Goal: Task Accomplishment & Management: Use online tool/utility

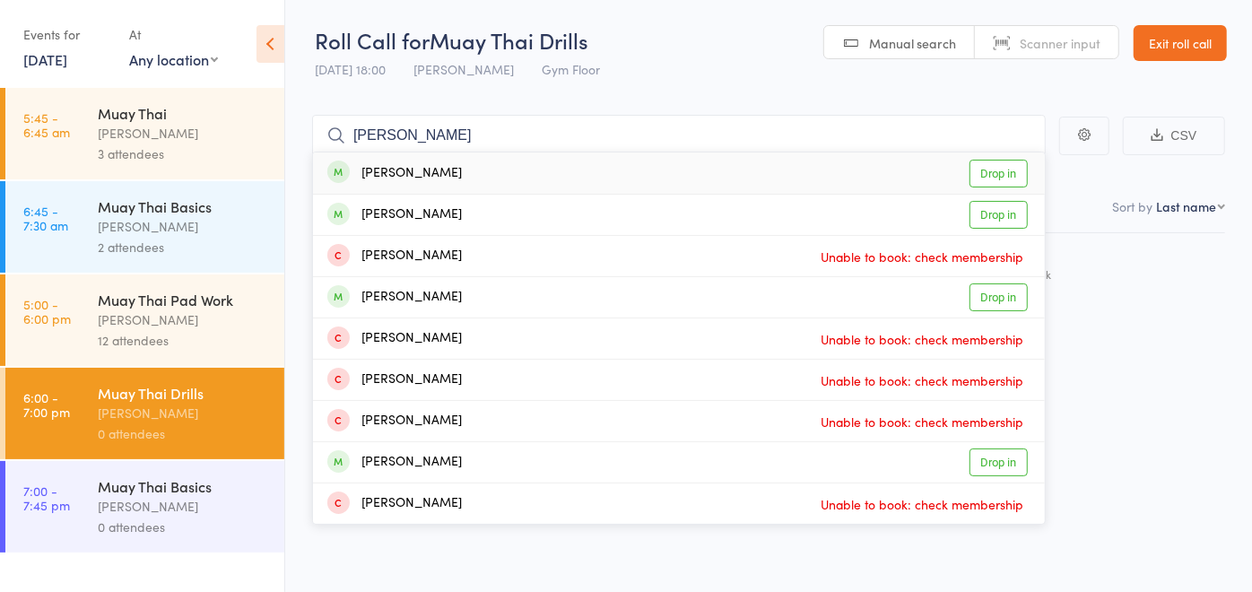
type input "[PERSON_NAME]"
click at [455, 164] on div "[PERSON_NAME] Drop in" at bounding box center [679, 172] width 732 height 41
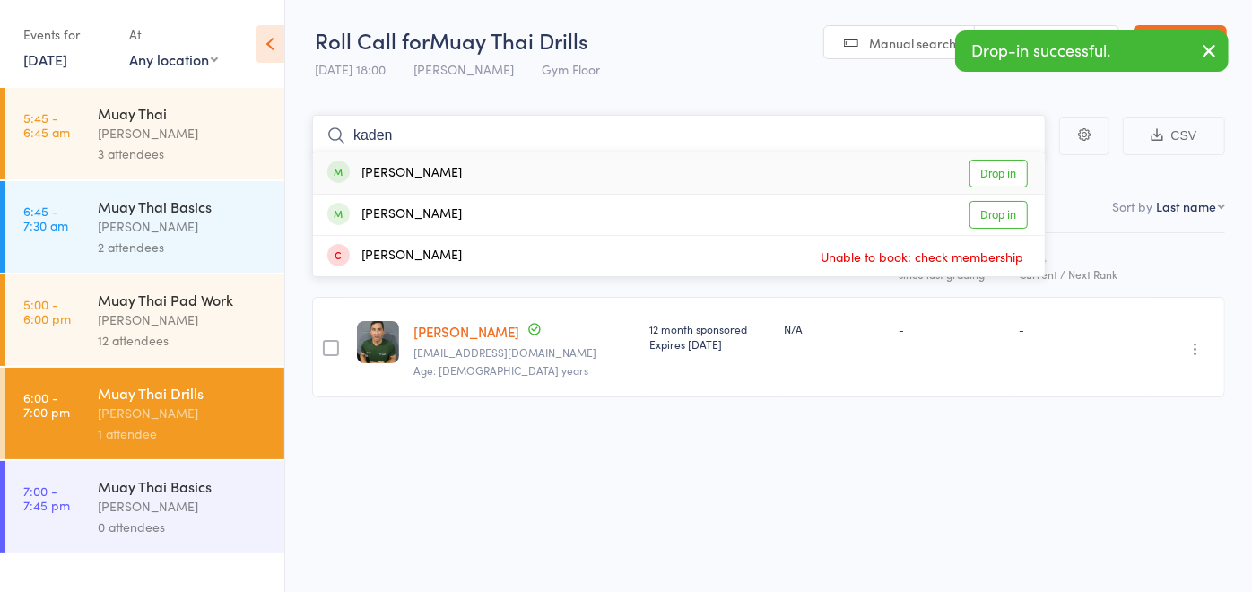
type input "kaden"
click at [455, 164] on div "[PERSON_NAME] Drop in" at bounding box center [679, 172] width 732 height 41
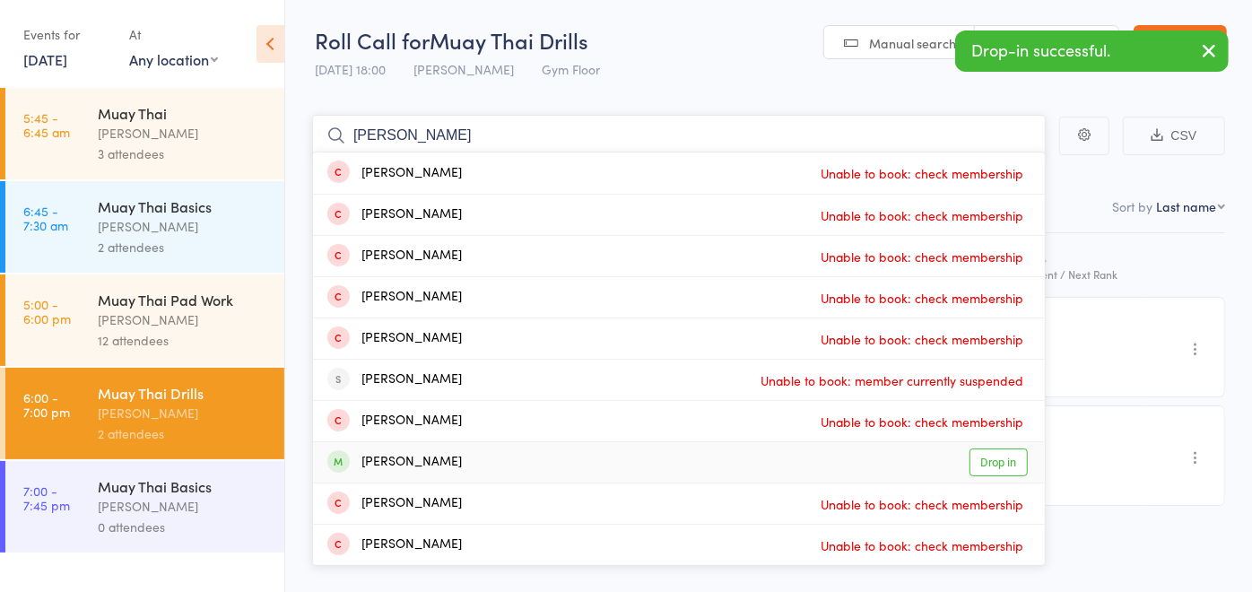
type input "[PERSON_NAME]"
click at [484, 468] on div "[PERSON_NAME] Drop in" at bounding box center [679, 462] width 732 height 40
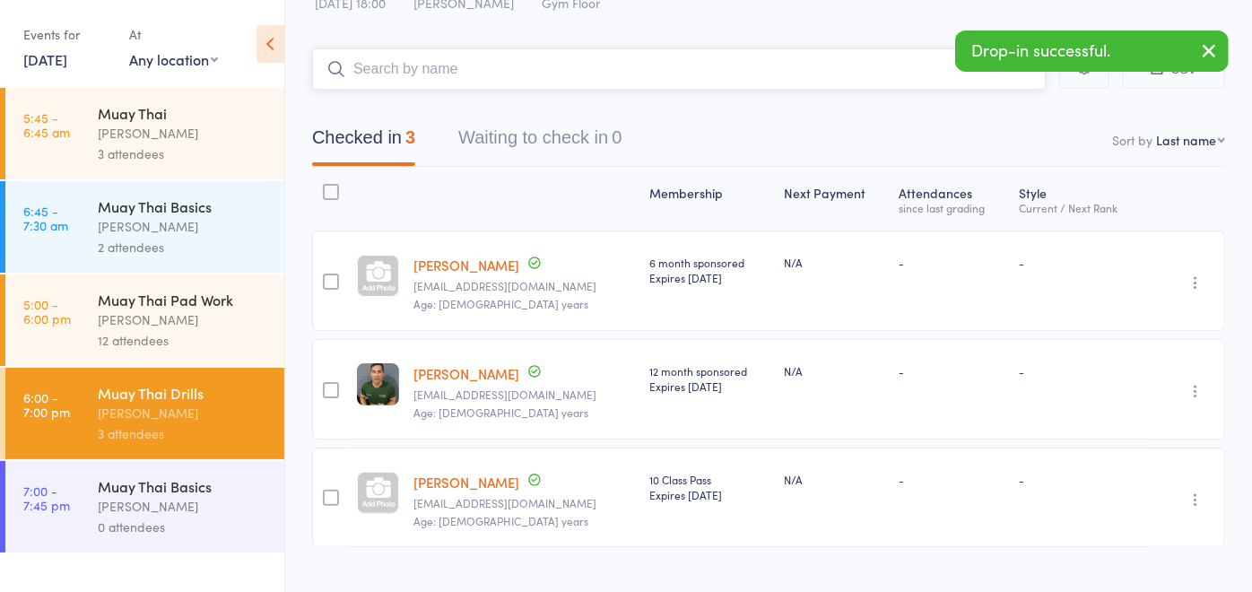
scroll to position [98, 0]
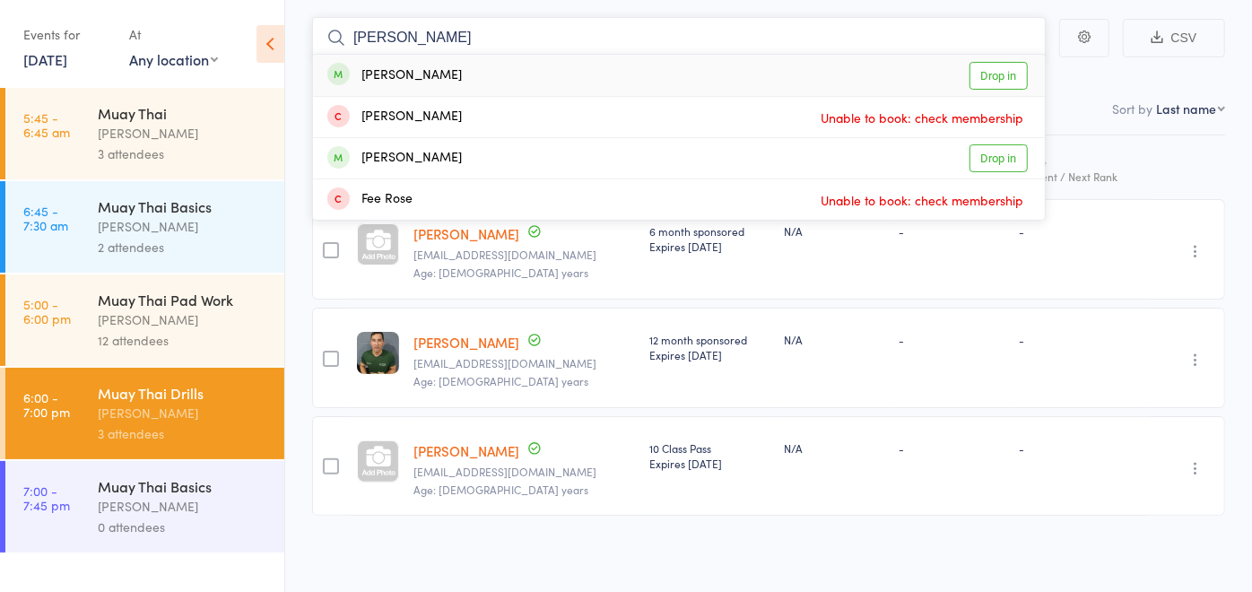
type input "[PERSON_NAME]"
click at [497, 69] on div "[PERSON_NAME] Drop in" at bounding box center [679, 75] width 732 height 41
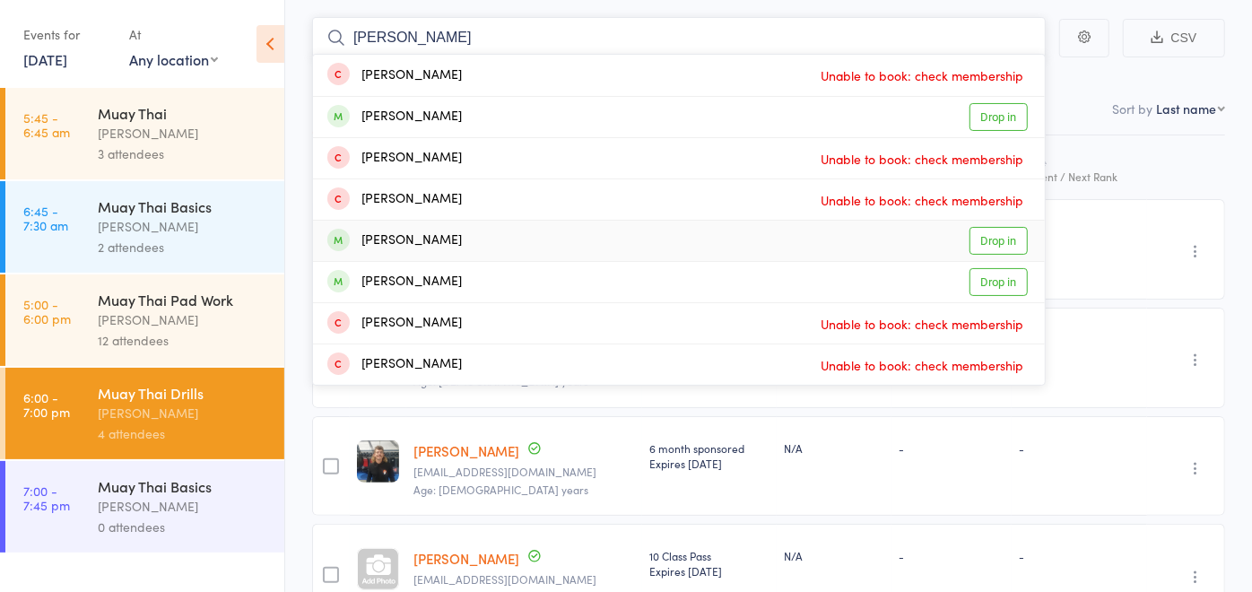
type input "[PERSON_NAME]"
click at [486, 233] on div "[PERSON_NAME] Drop in" at bounding box center [679, 241] width 732 height 40
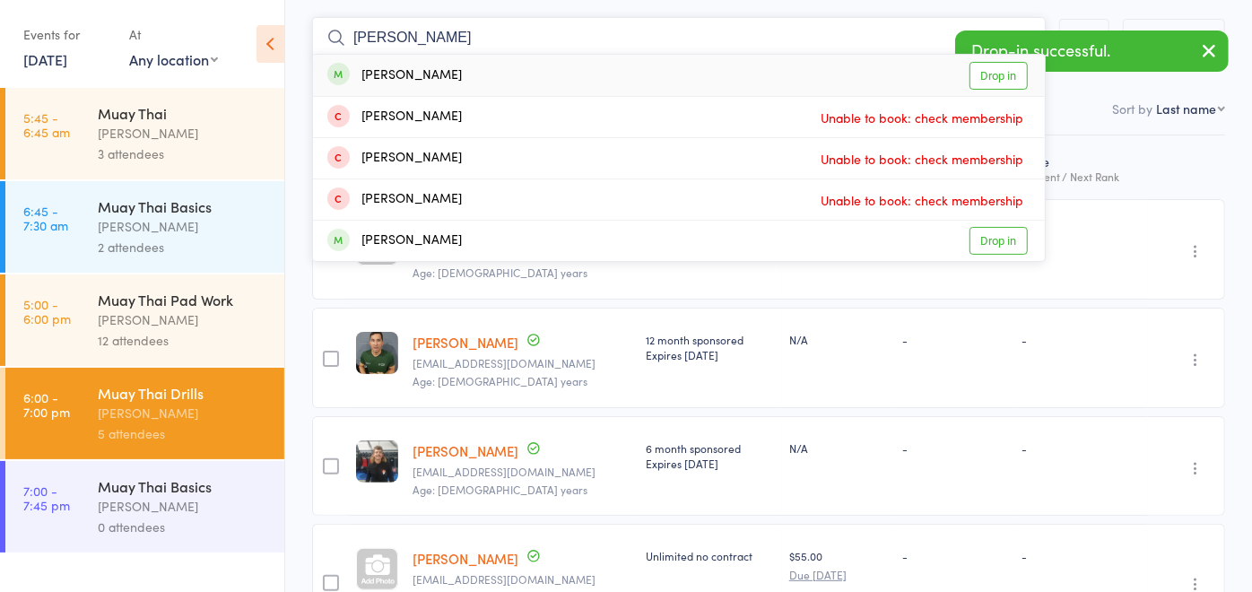
type input "[PERSON_NAME]"
click at [457, 66] on div "[PERSON_NAME] Drop in" at bounding box center [679, 75] width 732 height 41
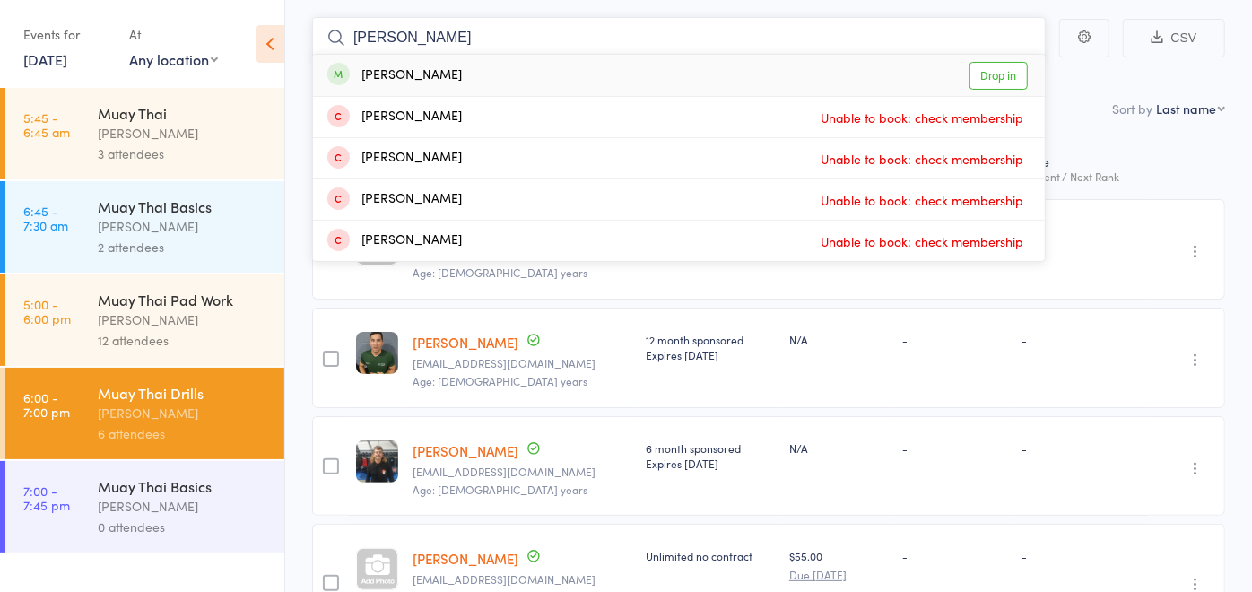
type input "[PERSON_NAME]"
click at [458, 72] on div "[PERSON_NAME] Drop in" at bounding box center [679, 75] width 732 height 41
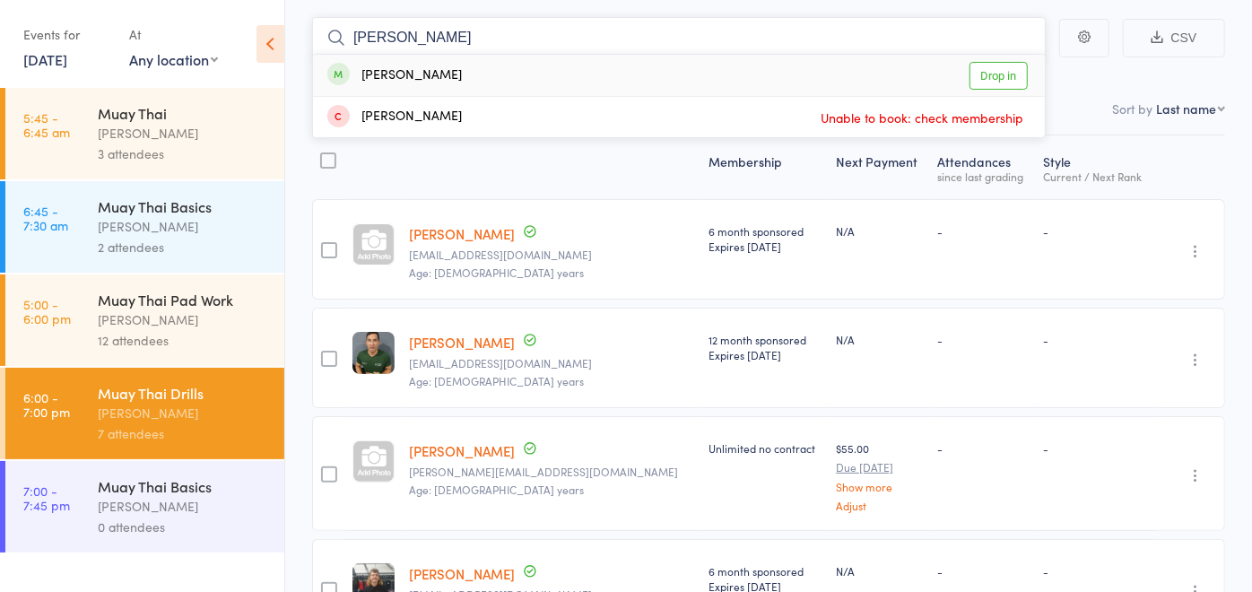
type input "[PERSON_NAME]"
click at [454, 72] on div "[PERSON_NAME] Drop in" at bounding box center [679, 75] width 732 height 41
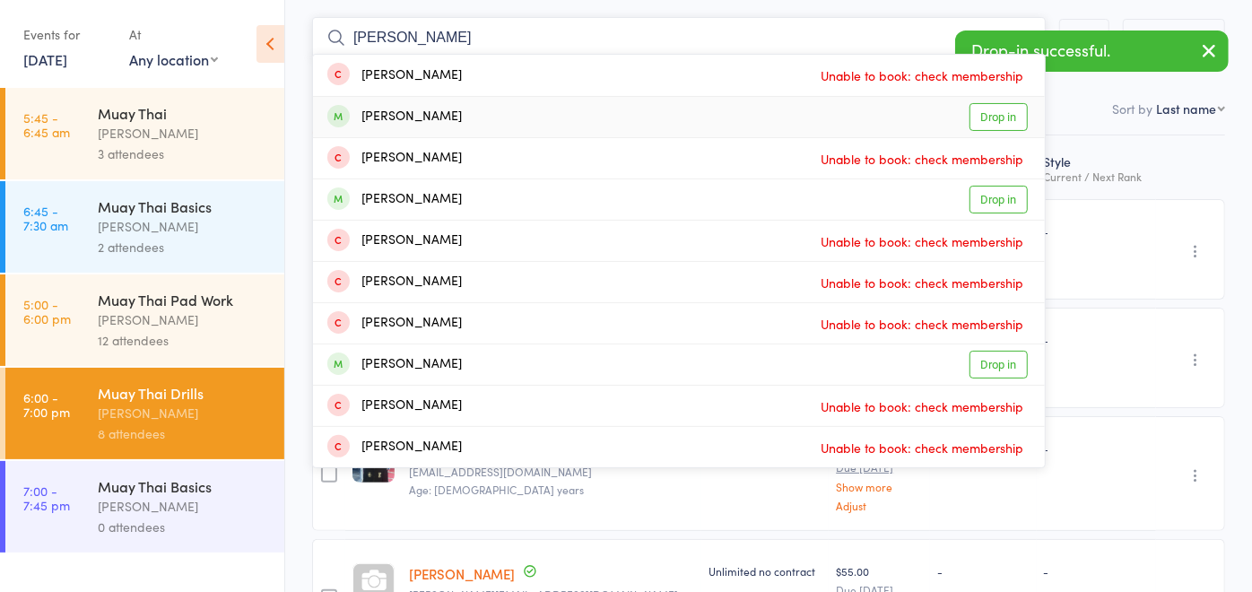
type input "[PERSON_NAME]"
click at [439, 126] on div "[PERSON_NAME] Drop in" at bounding box center [679, 117] width 732 height 40
